Goal: Task Accomplishment & Management: Use online tool/utility

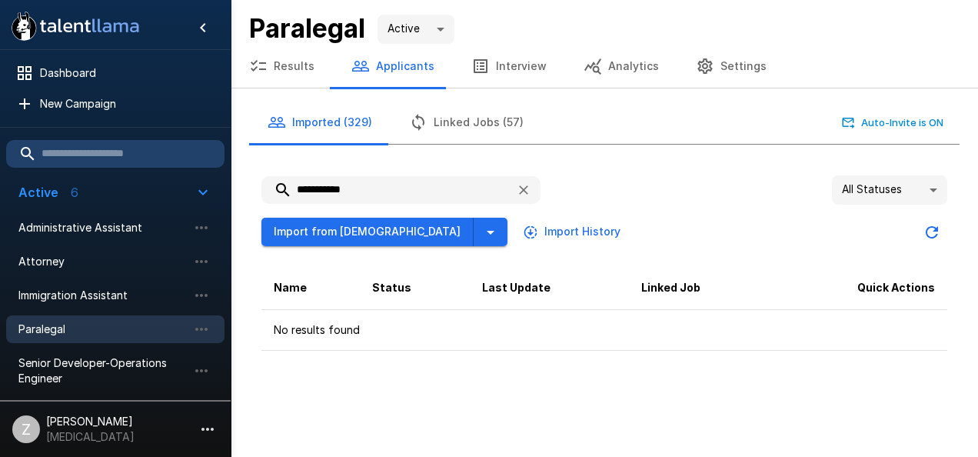
click at [621, 182] on div "**********" at bounding box center [604, 189] width 686 height 29
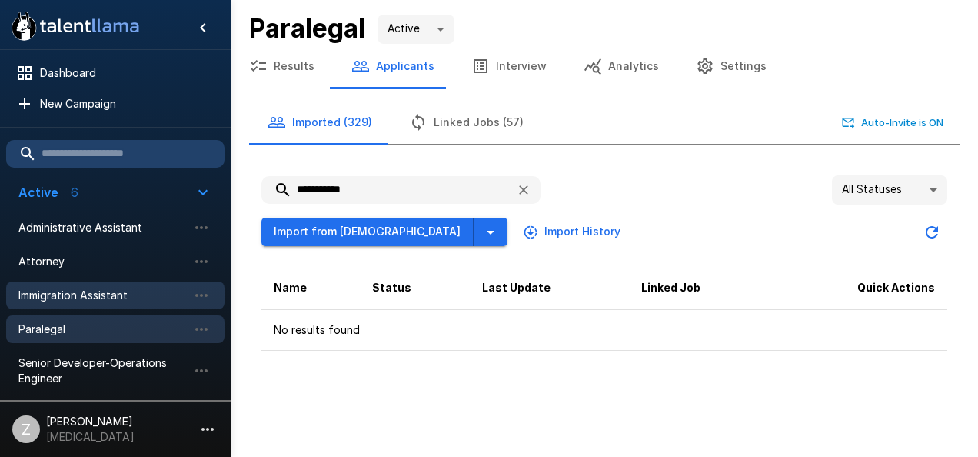
click at [124, 291] on span "Immigration Assistant" at bounding box center [102, 295] width 169 height 15
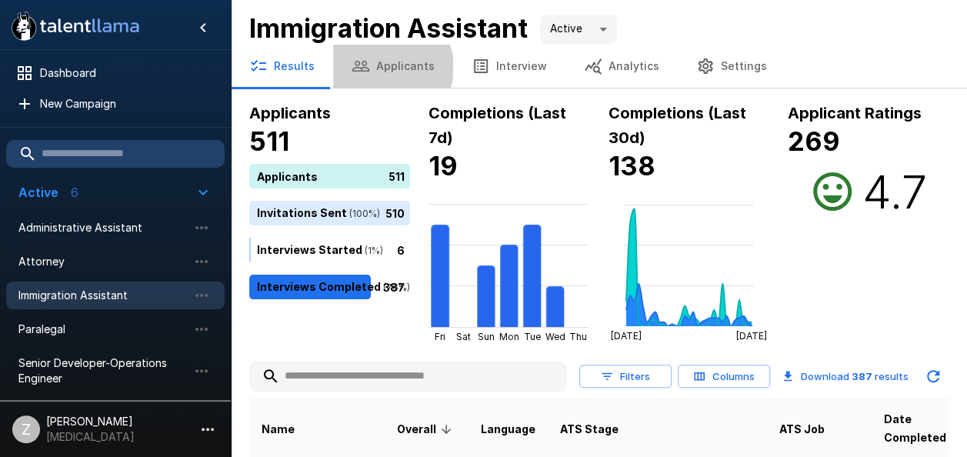
click at [385, 67] on button "Applicants" at bounding box center [393, 66] width 120 height 43
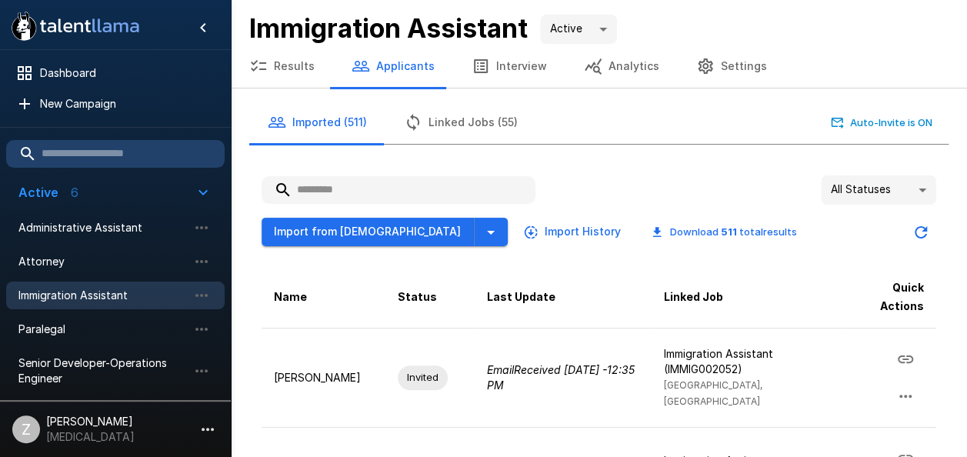
click at [398, 195] on input "text" at bounding box center [398, 190] width 274 height 28
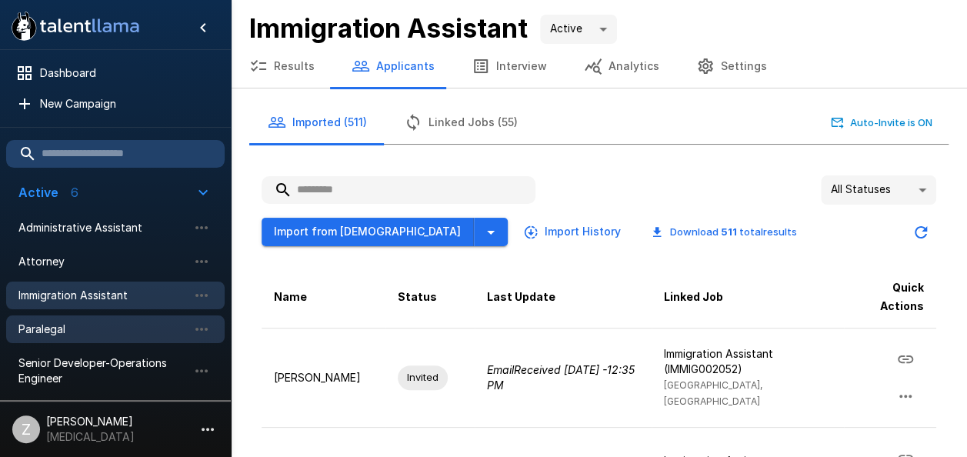
click at [95, 331] on span "Paralegal" at bounding box center [102, 328] width 169 height 15
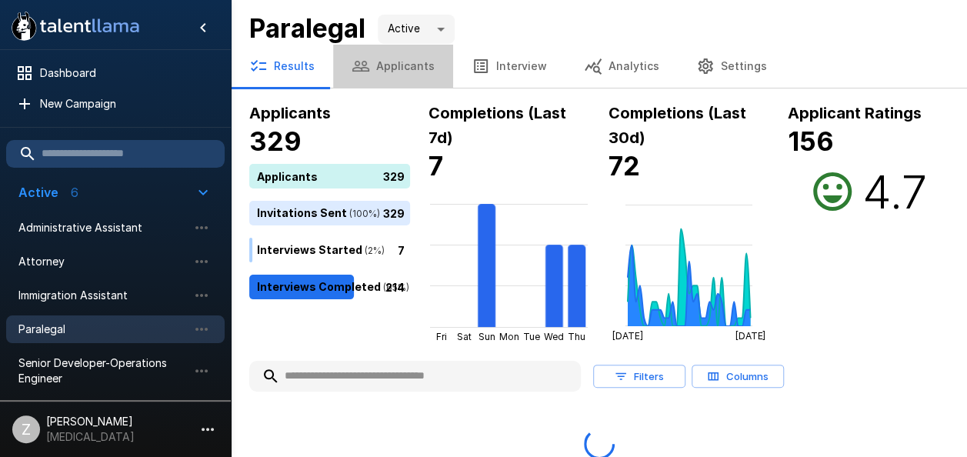
click at [405, 68] on button "Applicants" at bounding box center [393, 66] width 120 height 43
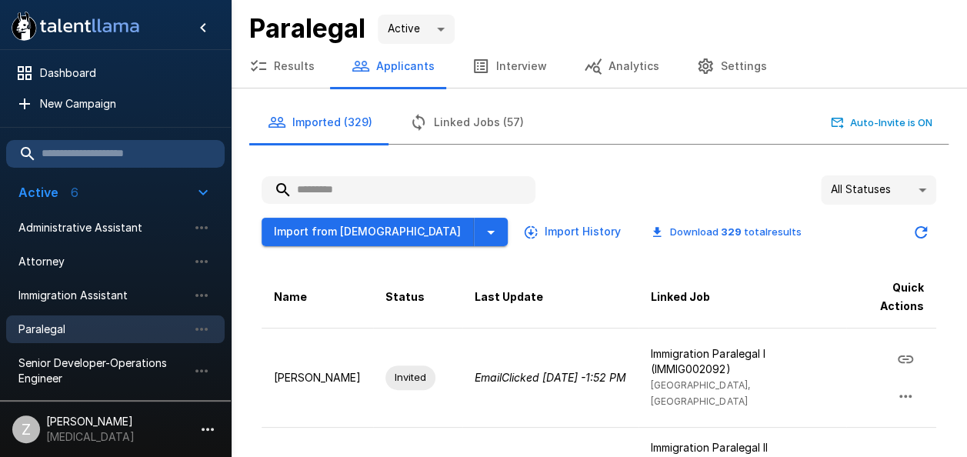
click at [371, 186] on input "text" at bounding box center [398, 190] width 274 height 28
paste input "**********"
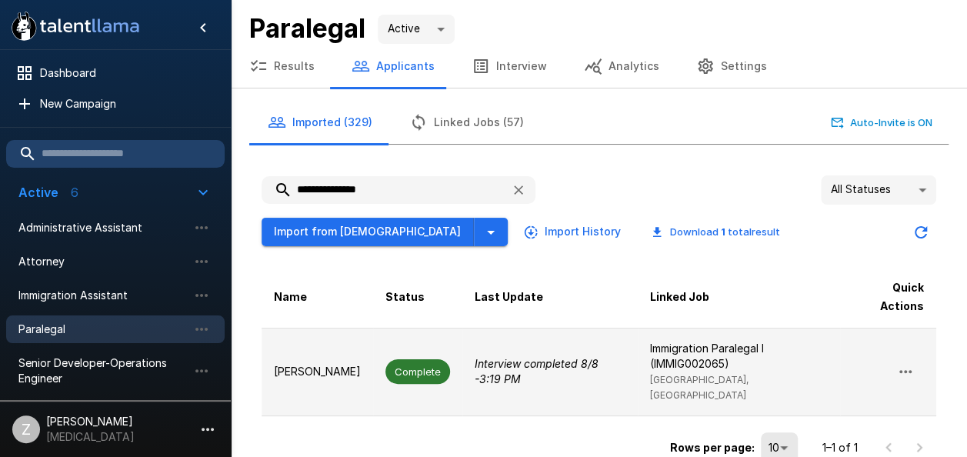
type input "**********"
click at [341, 374] on p "[PERSON_NAME]" at bounding box center [317, 371] width 87 height 15
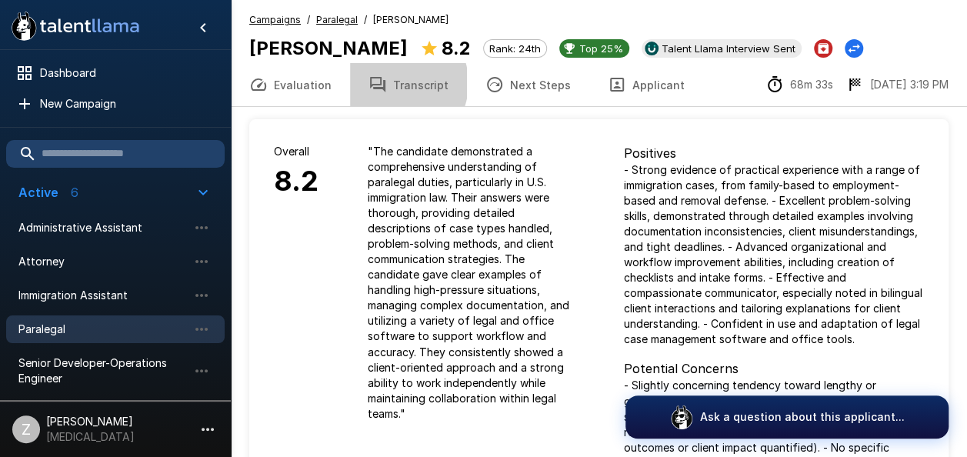
click at [390, 83] on button "Transcript" at bounding box center [408, 84] width 117 height 43
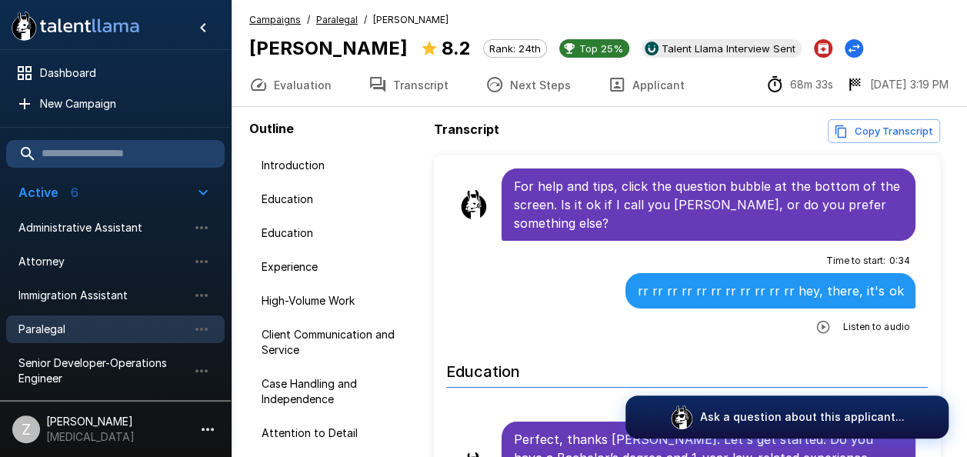
scroll to position [154, 0]
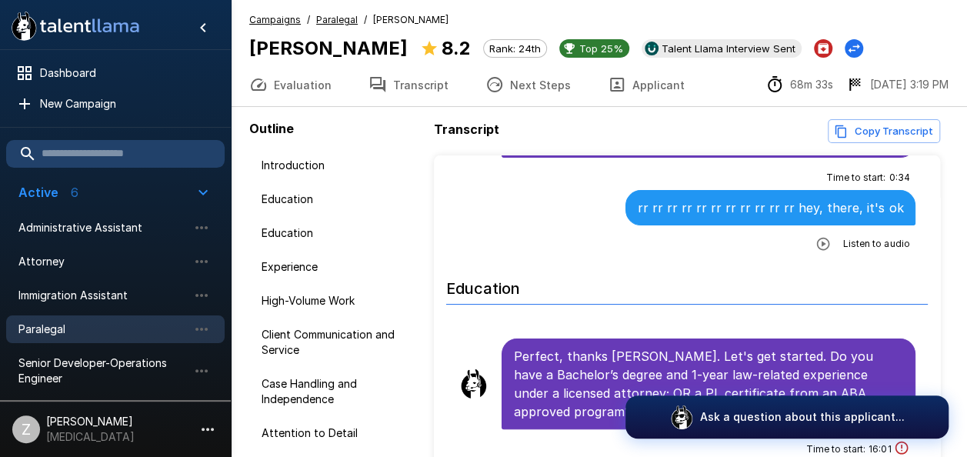
click at [815, 238] on icon "button" at bounding box center [822, 243] width 15 height 15
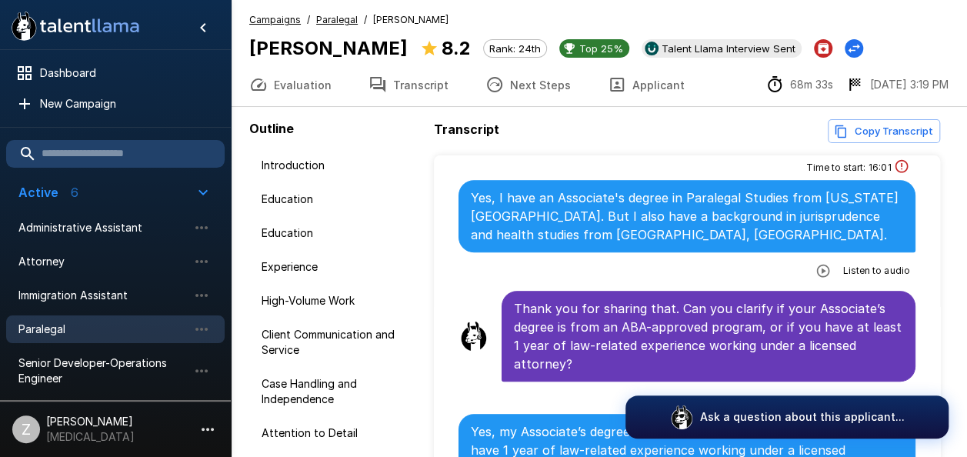
scroll to position [461, 0]
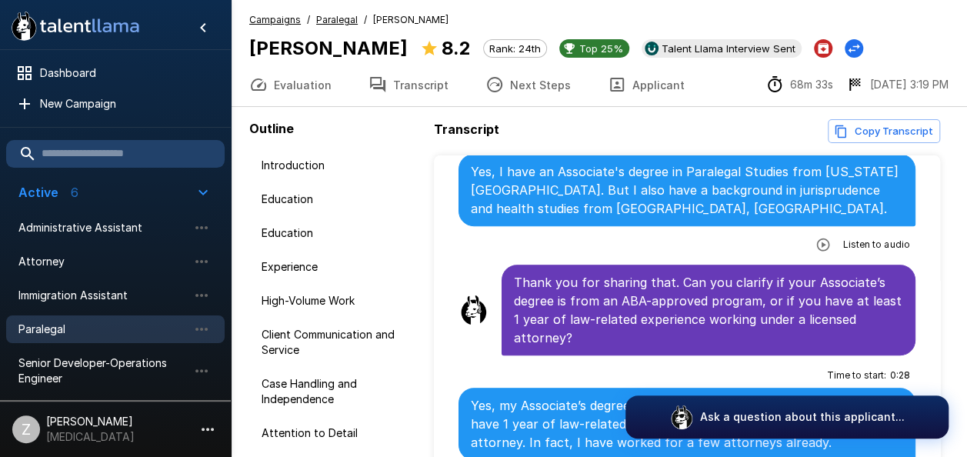
click at [816, 241] on icon "button" at bounding box center [822, 244] width 15 height 15
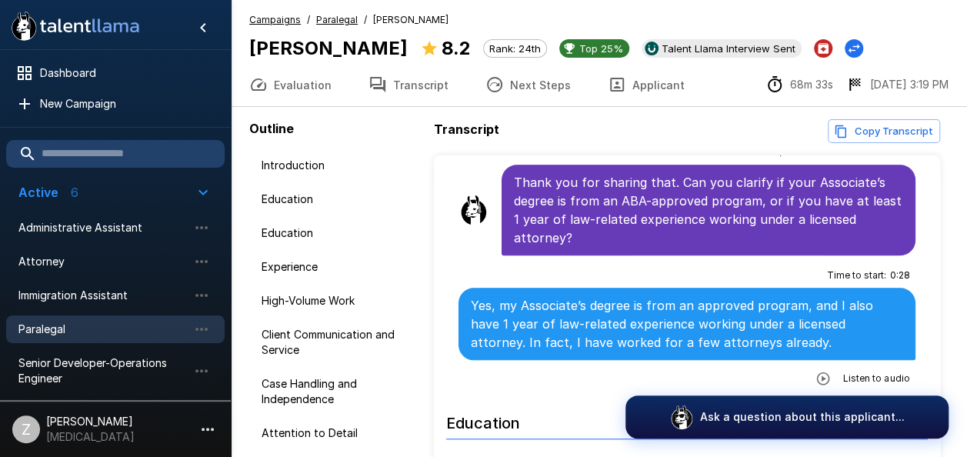
scroll to position [615, 0]
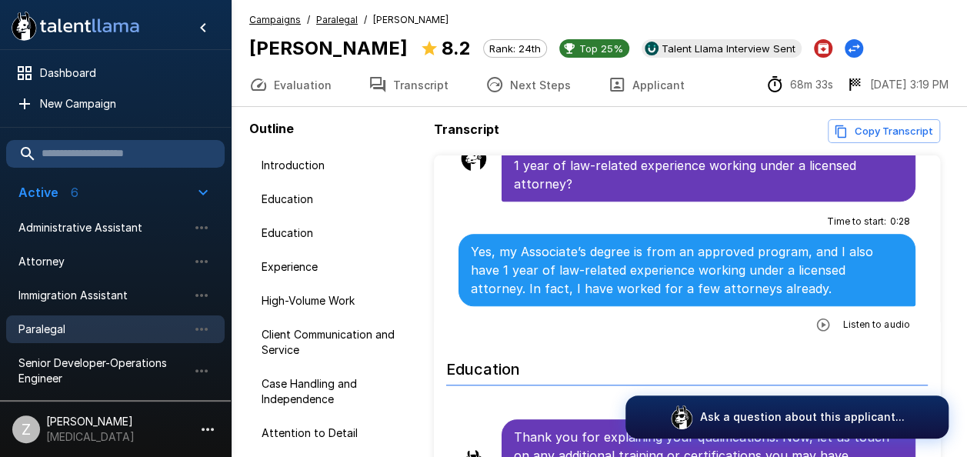
click at [817, 319] on icon "button" at bounding box center [823, 324] width 13 height 13
drag, startPoint x: 831, startPoint y: 378, endPoint x: 603, endPoint y: 335, distance: 231.7
click at [603, 341] on li "Education" at bounding box center [686, 369] width 481 height 56
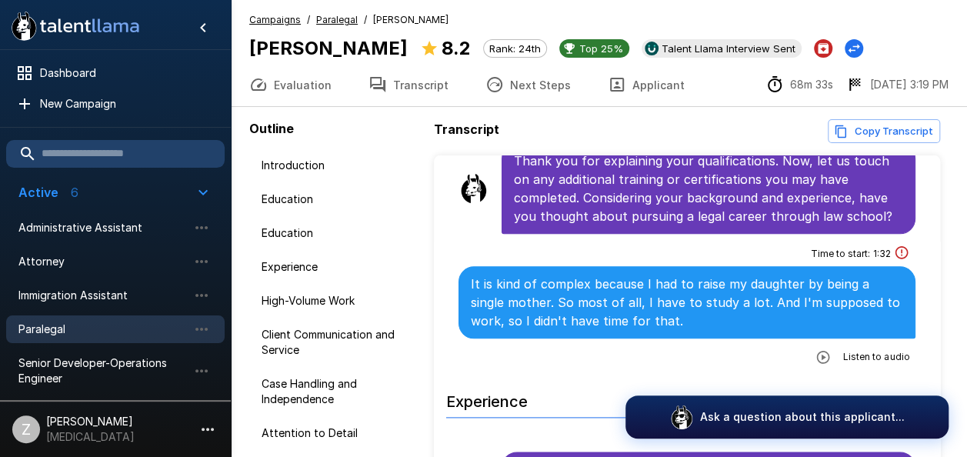
scroll to position [923, 0]
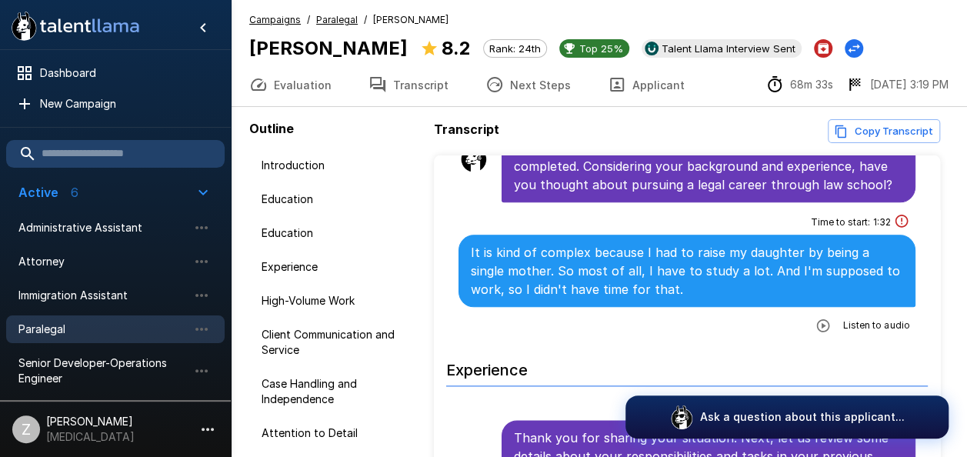
click at [817, 320] on icon "button" at bounding box center [823, 325] width 13 height 13
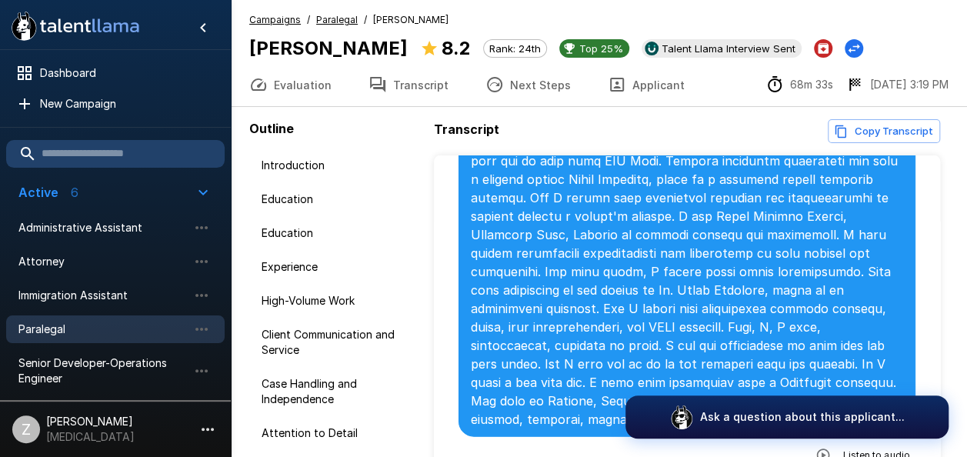
scroll to position [1846, 0]
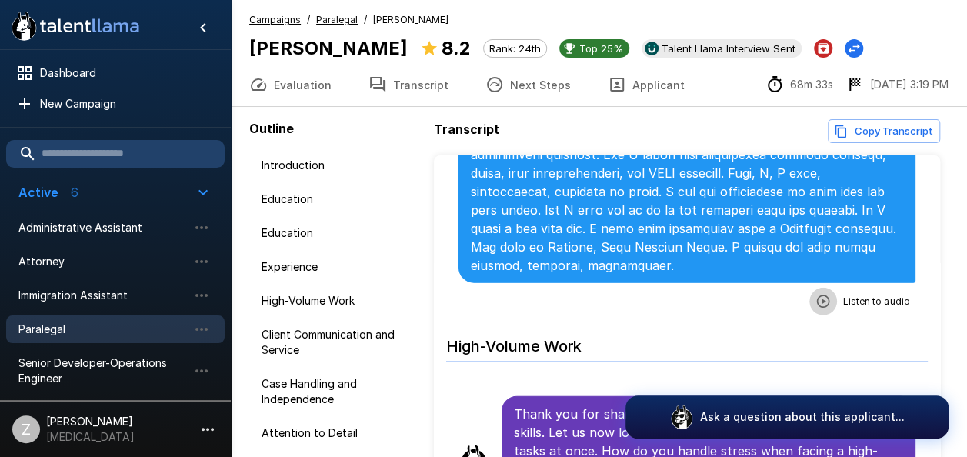
click at [817, 295] on icon "button" at bounding box center [823, 301] width 13 height 13
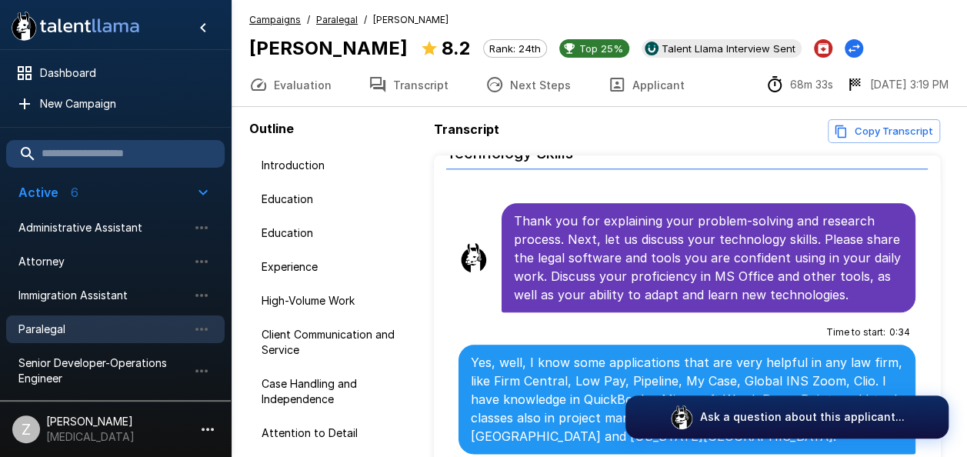
scroll to position [6845, 0]
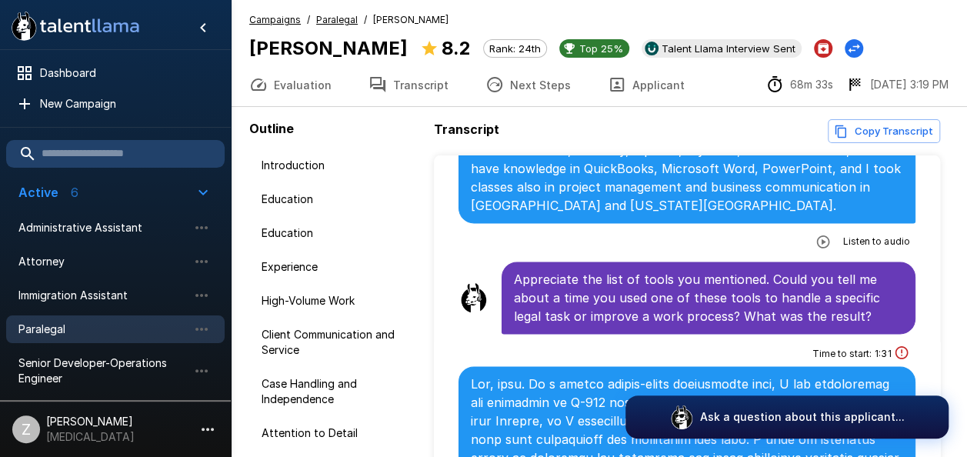
click at [415, 86] on button "Transcript" at bounding box center [408, 84] width 117 height 43
click at [114, 323] on span "Paralegal" at bounding box center [102, 328] width 169 height 15
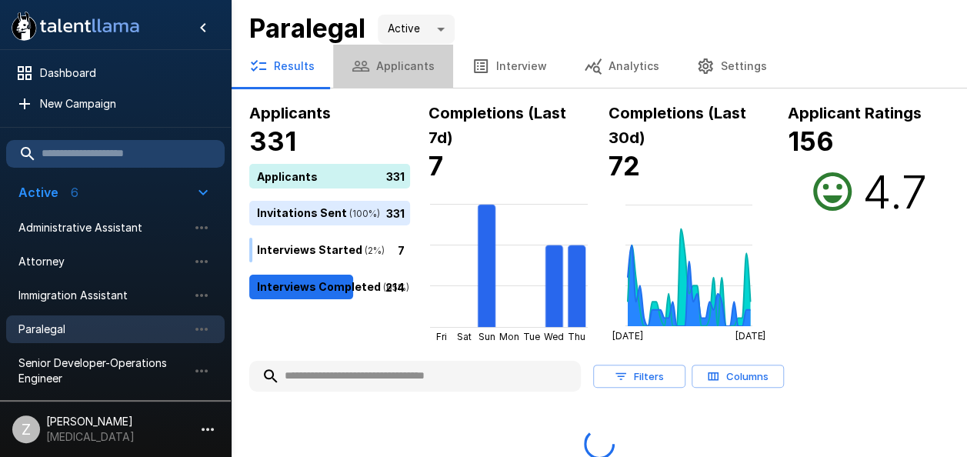
click at [411, 69] on button "Applicants" at bounding box center [393, 66] width 120 height 43
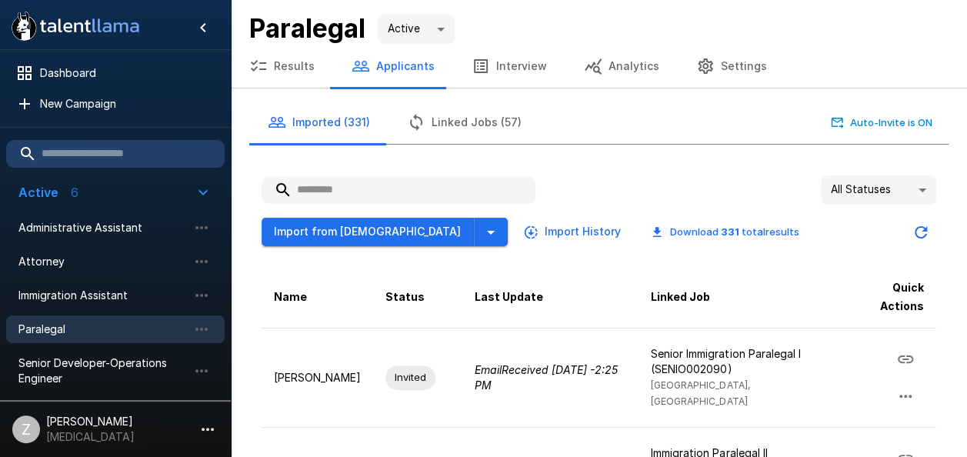
paste input "**********"
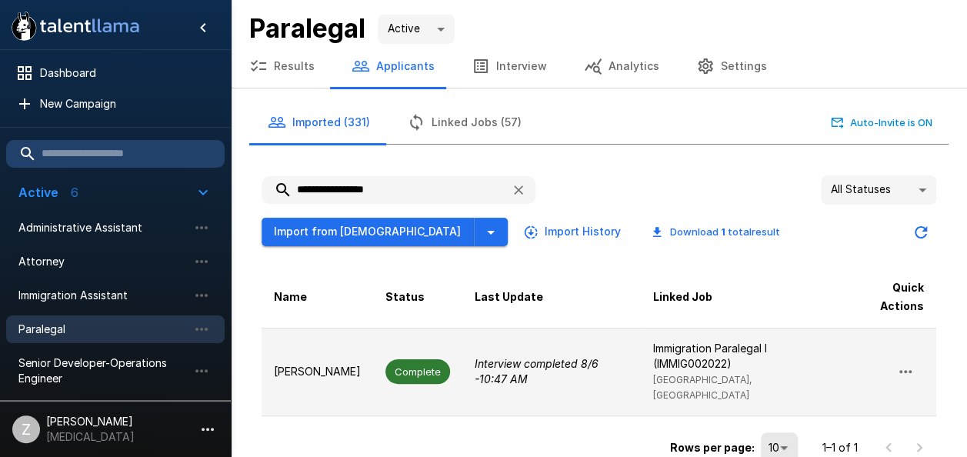
type input "**********"
click at [338, 364] on p "[PERSON_NAME]" at bounding box center [317, 371] width 87 height 15
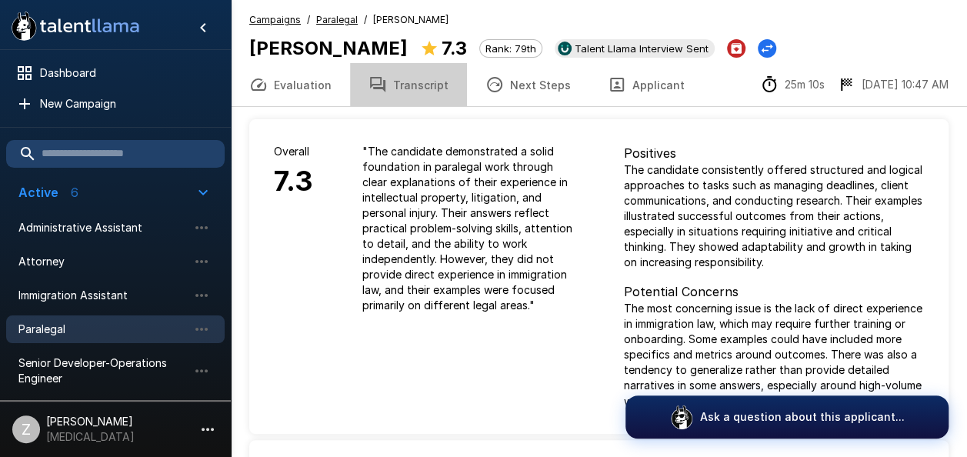
click at [426, 83] on button "Transcript" at bounding box center [408, 84] width 117 height 43
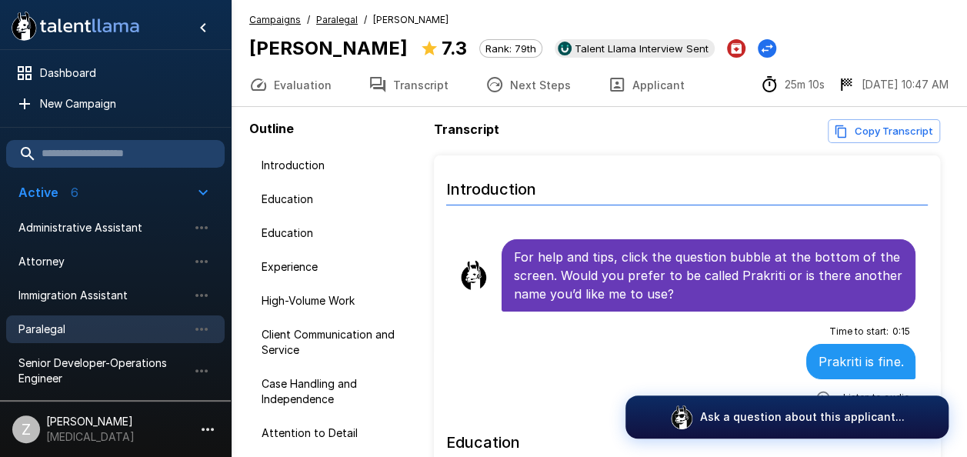
click at [325, 82] on button "Evaluation" at bounding box center [290, 84] width 119 height 43
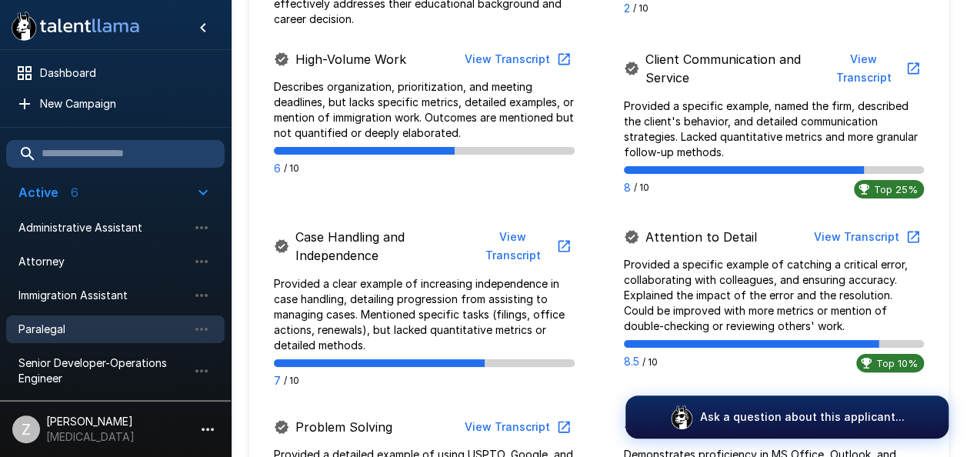
scroll to position [923, 0]
